Goal: Task Accomplishment & Management: Manage account settings

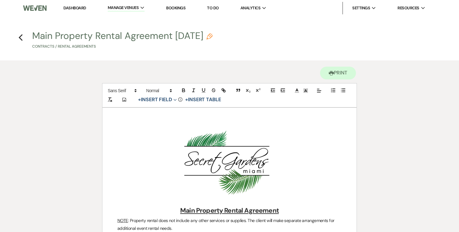
click at [80, 9] on link "Dashboard" at bounding box center [74, 7] width 22 height 5
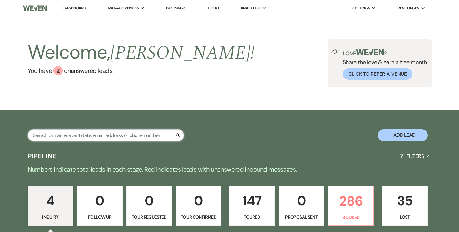
click at [120, 135] on input "text" at bounding box center [106, 135] width 156 height 12
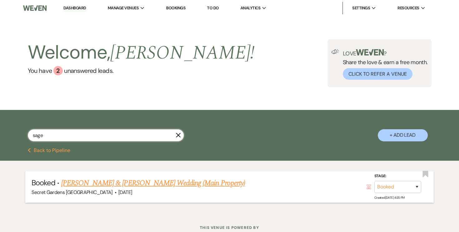
type input "sage"
click at [133, 184] on link "[PERSON_NAME] & [PERSON_NAME] Wedding (Main Property)" at bounding box center [153, 183] width 184 height 11
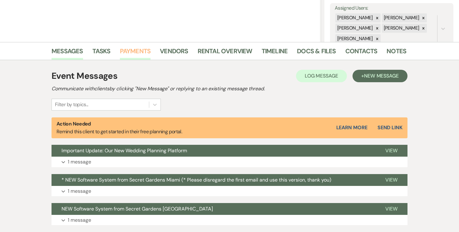
click at [133, 48] on link "Payments" at bounding box center [135, 53] width 31 height 14
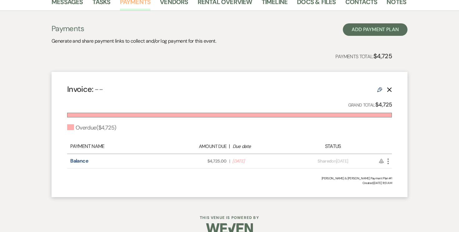
scroll to position [165, 0]
